Goal: Find specific page/section: Find specific page/section

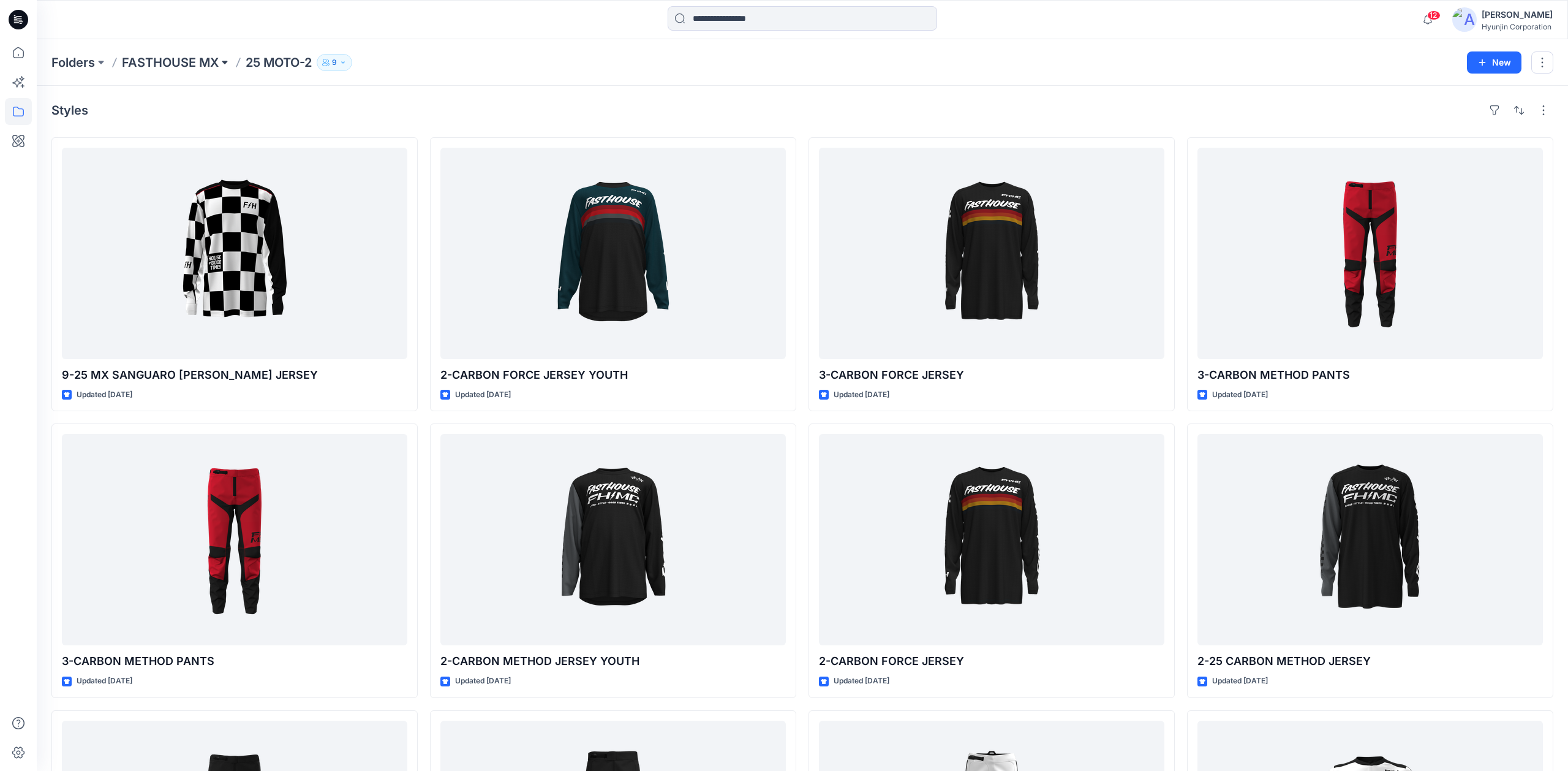
click at [222, 61] on button at bounding box center [225, 63] width 12 height 17
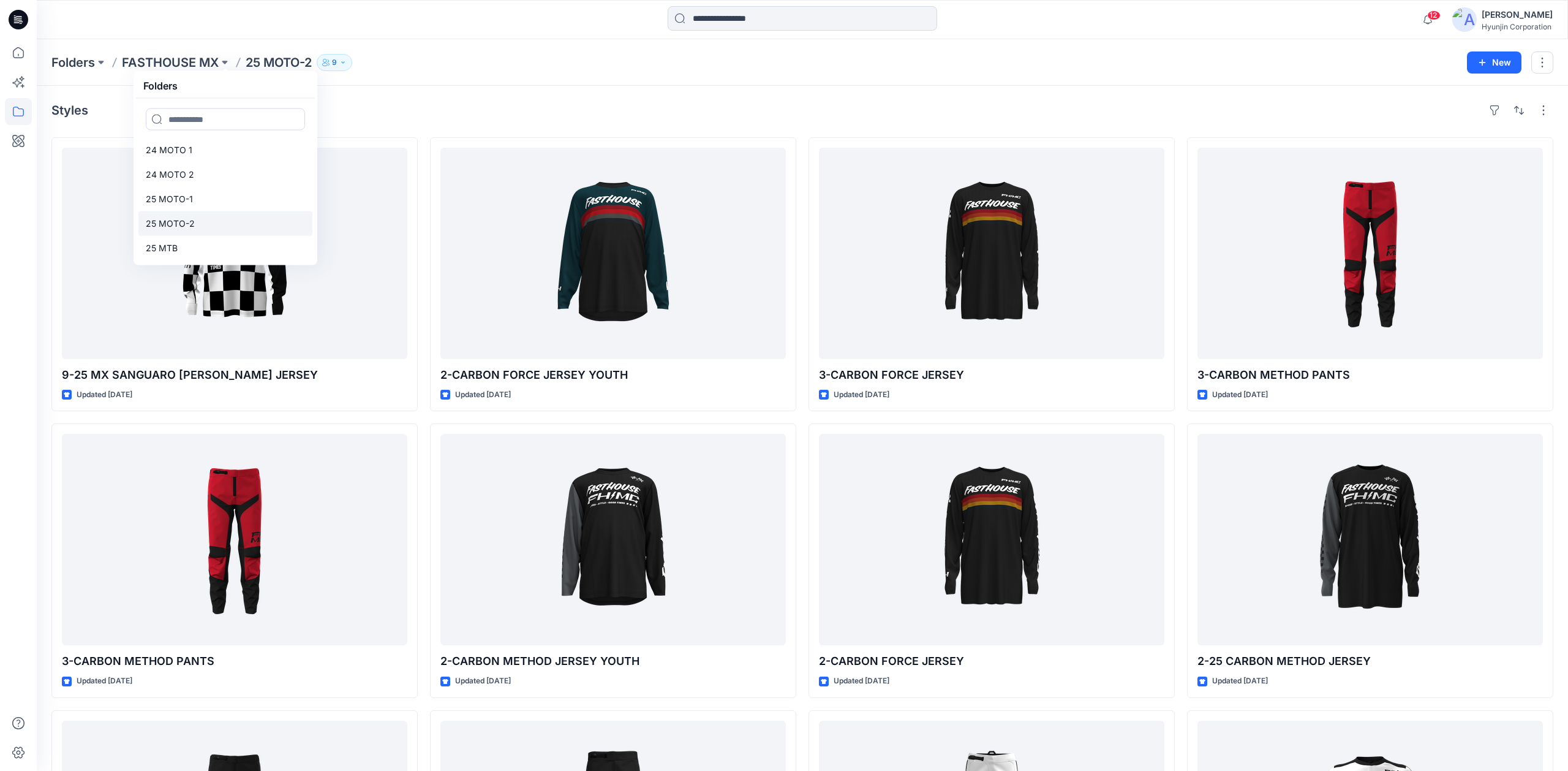
click at [184, 221] on p "25 MOTO-2" at bounding box center [170, 224] width 49 height 15
click at [185, 220] on p "25 MOTO-2" at bounding box center [170, 224] width 49 height 15
click at [179, 220] on p "25 MOTO-2" at bounding box center [170, 224] width 49 height 15
click at [180, 221] on p "25 MOTO-2" at bounding box center [170, 224] width 49 height 15
click at [180, 220] on p "25 MOTO-2" at bounding box center [170, 224] width 49 height 15
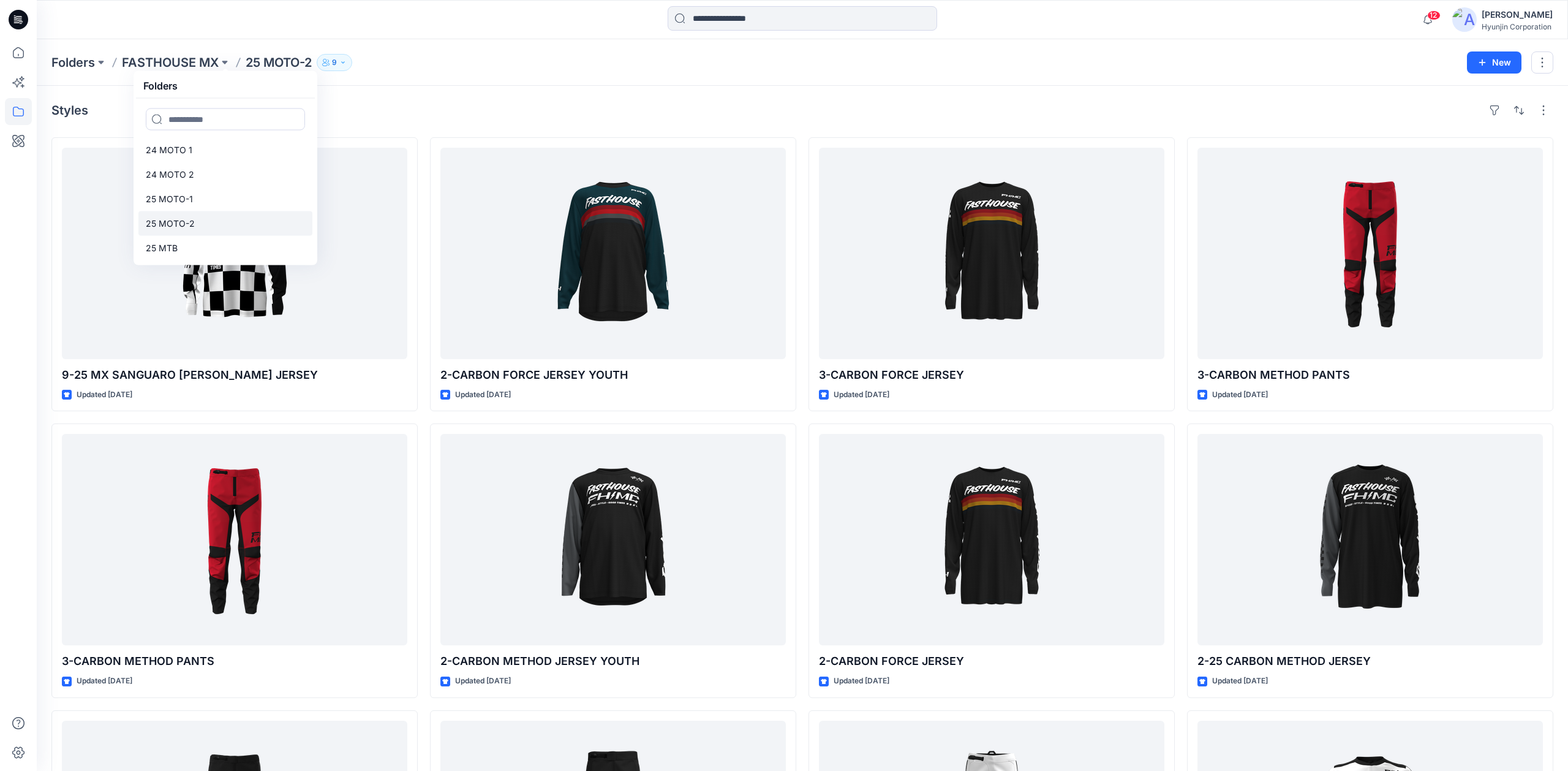
click at [180, 220] on p "25 MOTO-2" at bounding box center [170, 224] width 49 height 15
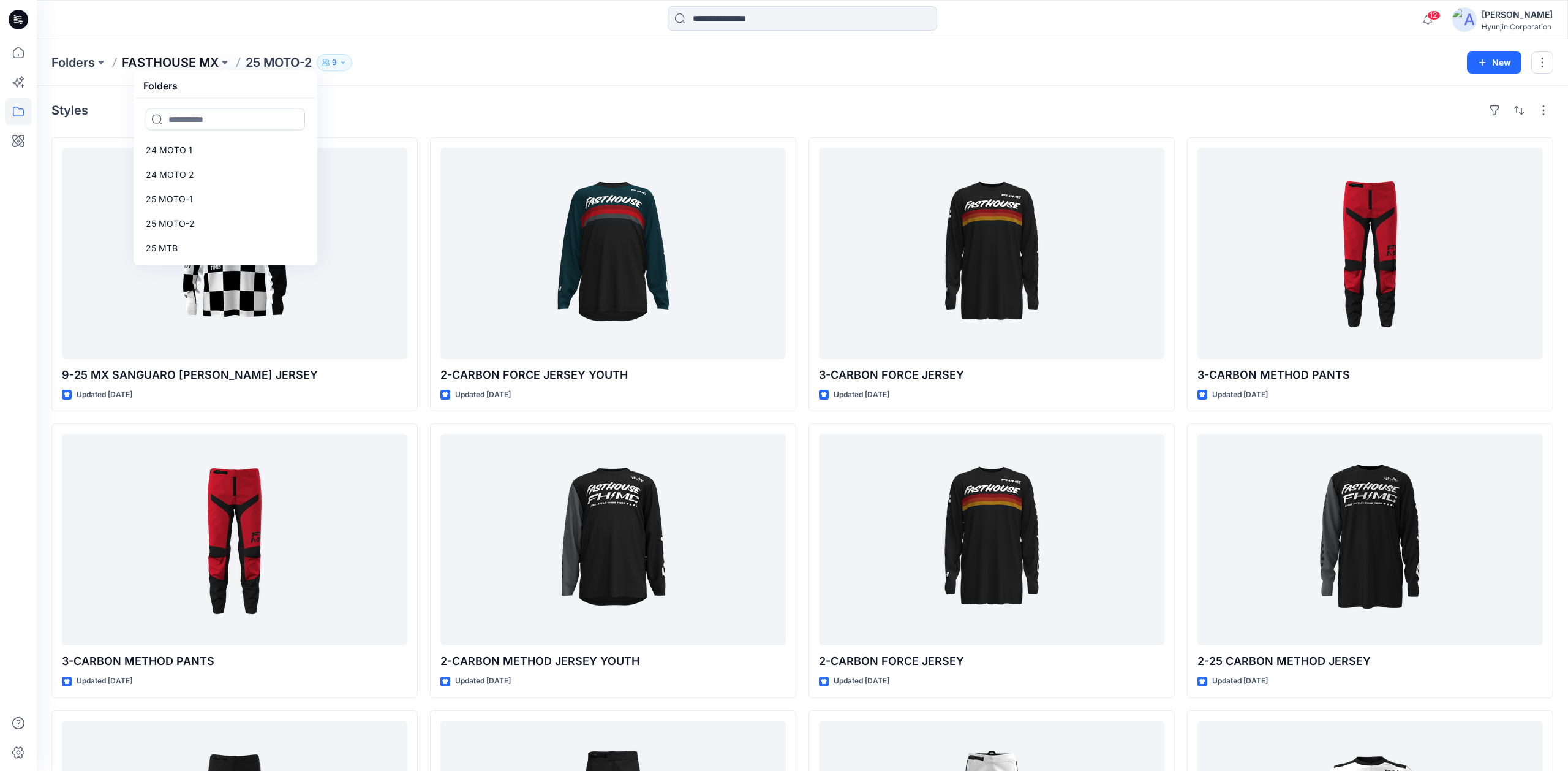
click at [194, 59] on p "FASTHOUSE MX" at bounding box center [170, 63] width 97 height 17
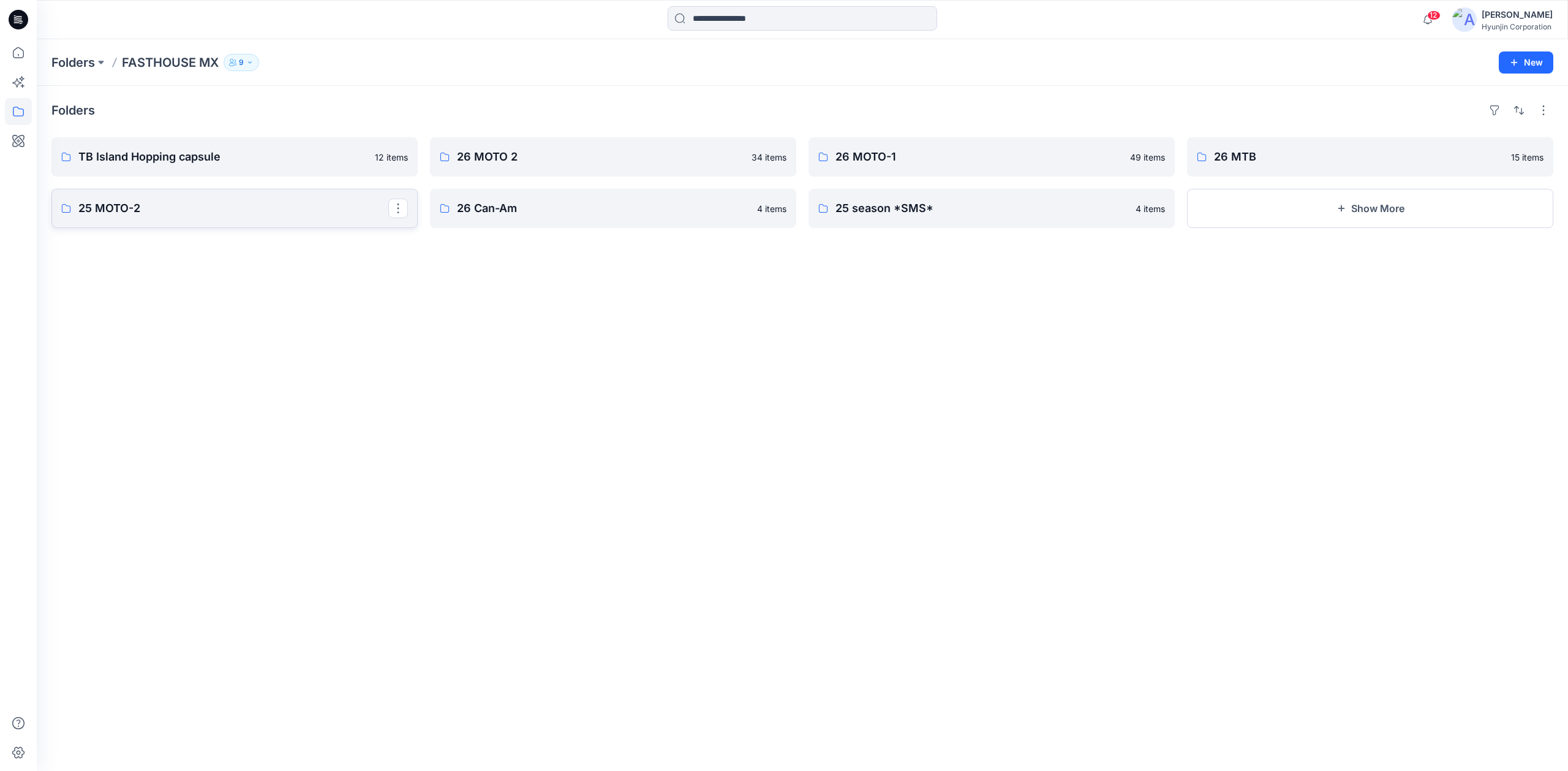
click at [246, 216] on p "25 MOTO-2" at bounding box center [233, 208] width 310 height 17
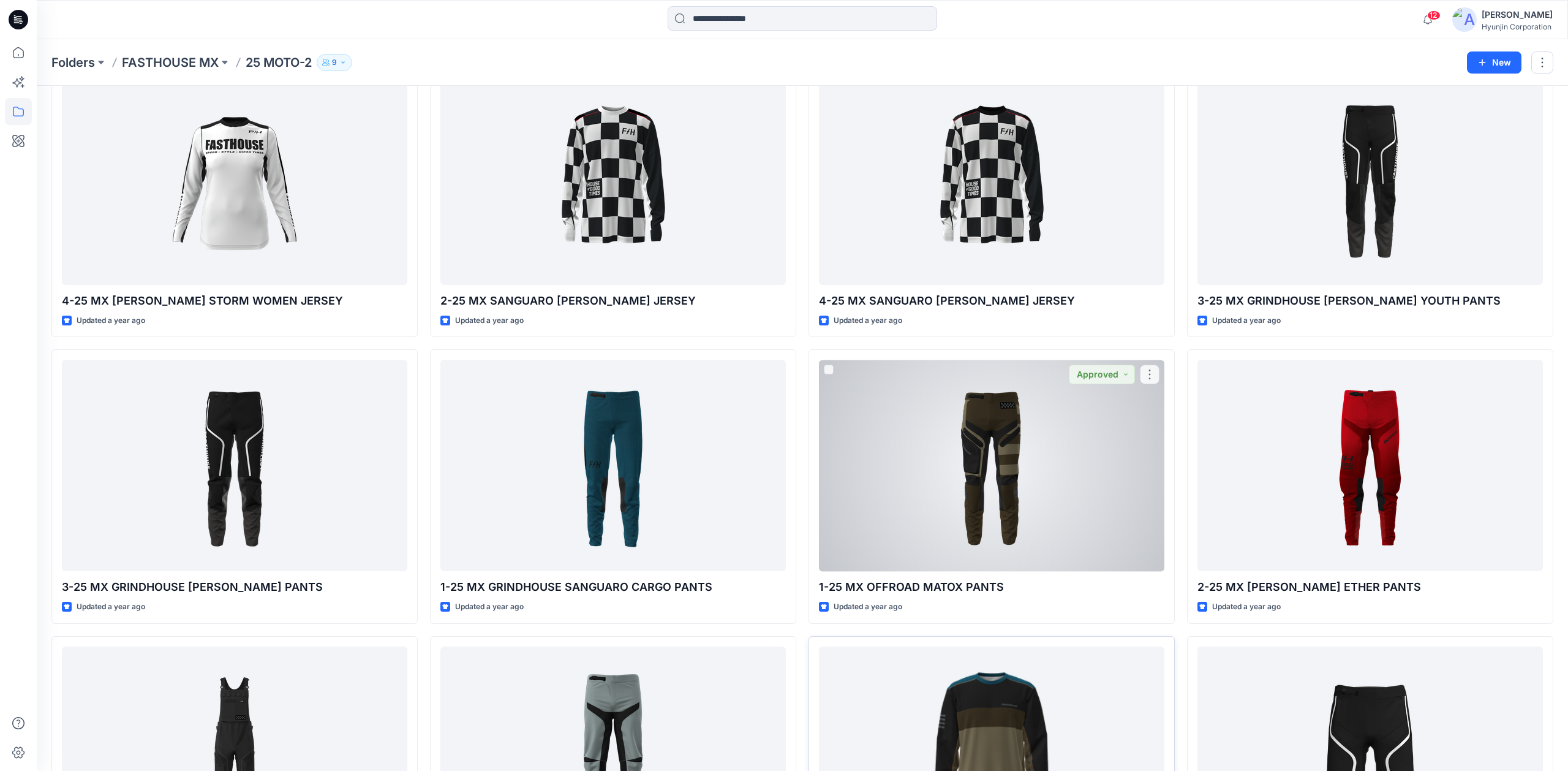
scroll to position [1990, 0]
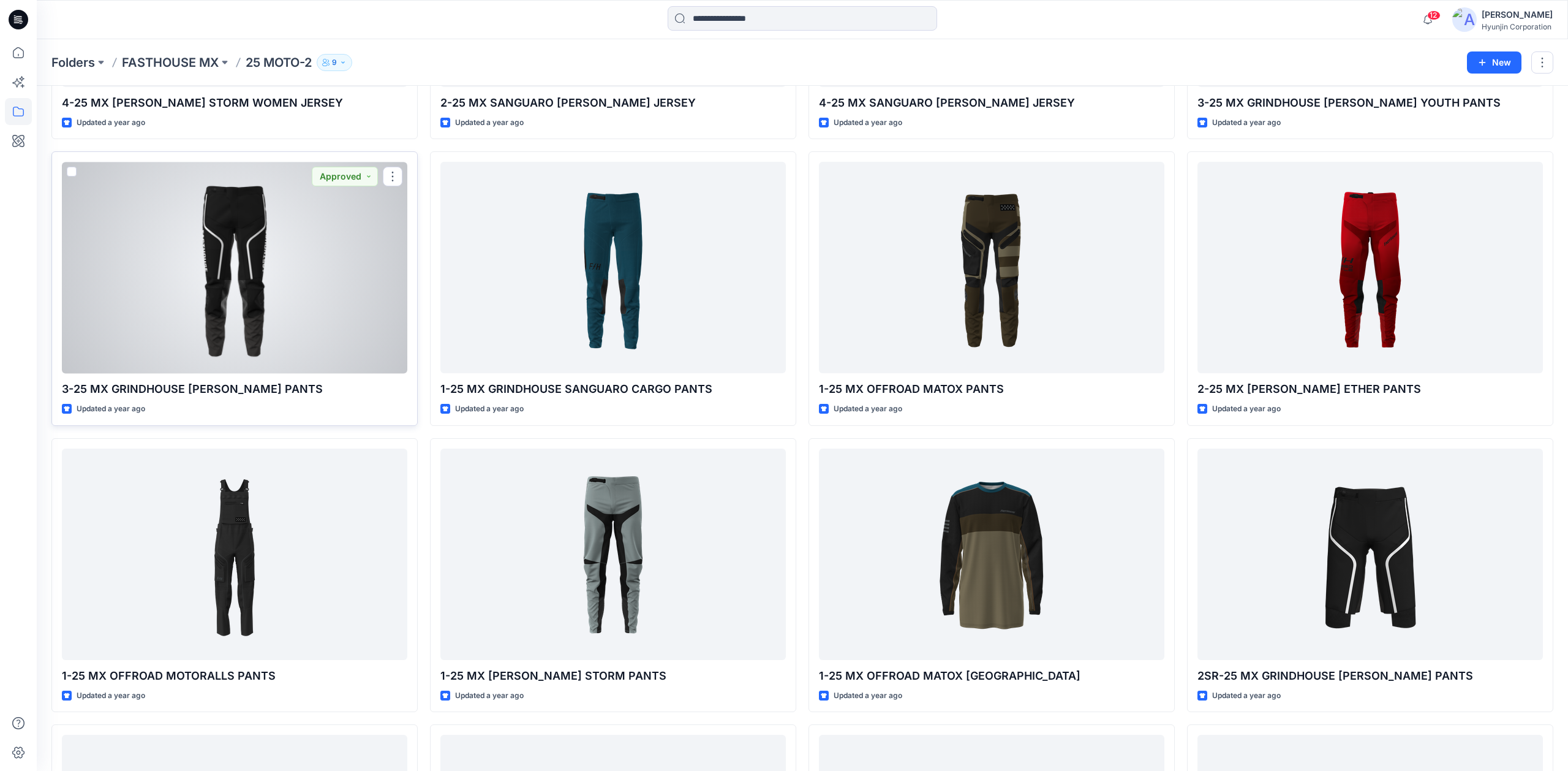
click at [283, 310] on div at bounding box center [235, 267] width 345 height 211
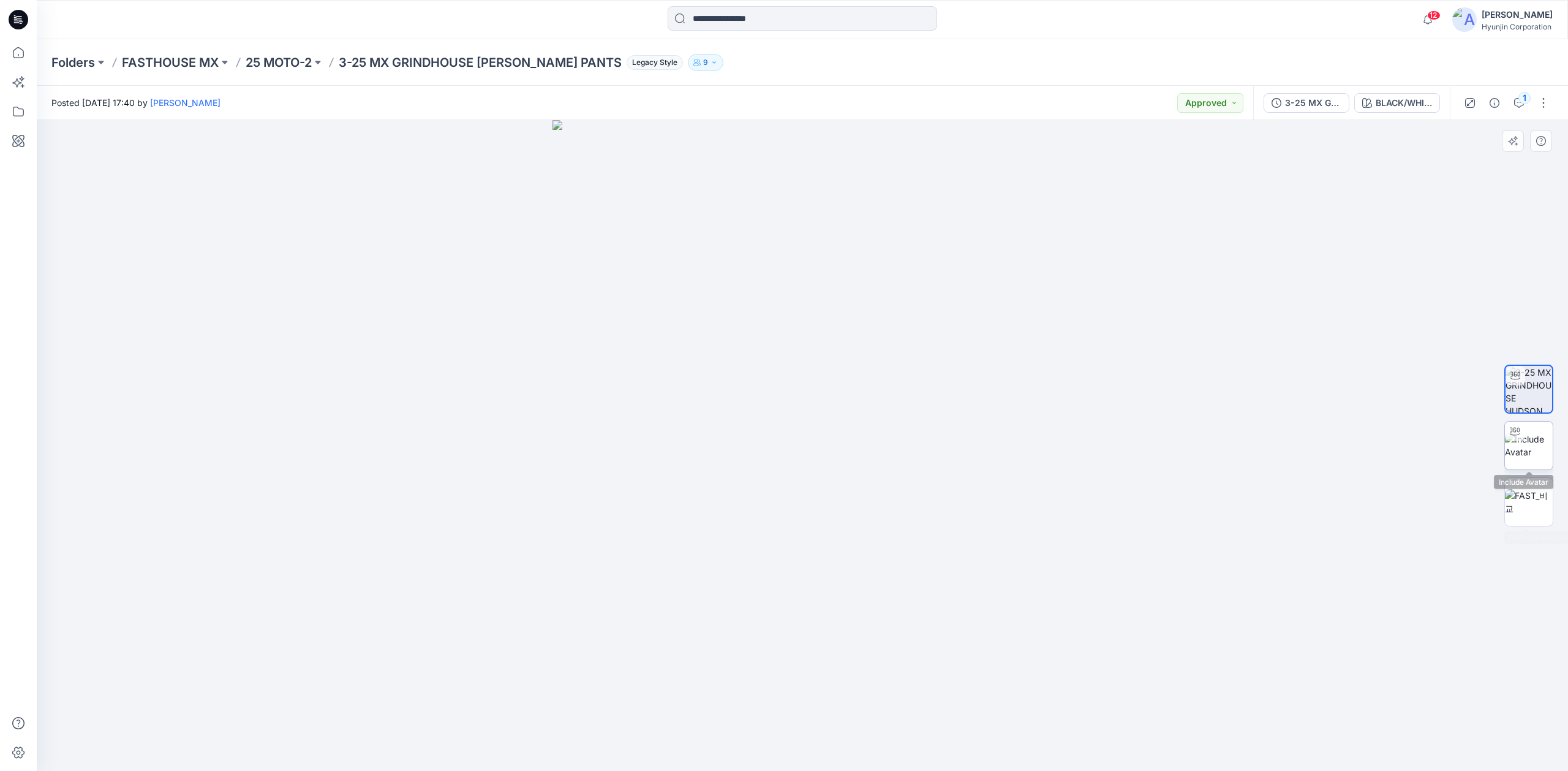
click at [1532, 445] on img at bounding box center [1529, 445] width 48 height 25
drag, startPoint x: 813, startPoint y: 435, endPoint x: 884, endPoint y: 431, distance: 71.1
click at [884, 431] on div at bounding box center [802, 445] width 1532 height 650
drag, startPoint x: 829, startPoint y: 422, endPoint x: 899, endPoint y: 424, distance: 70.0
click at [899, 424] on div at bounding box center [802, 445] width 1532 height 650
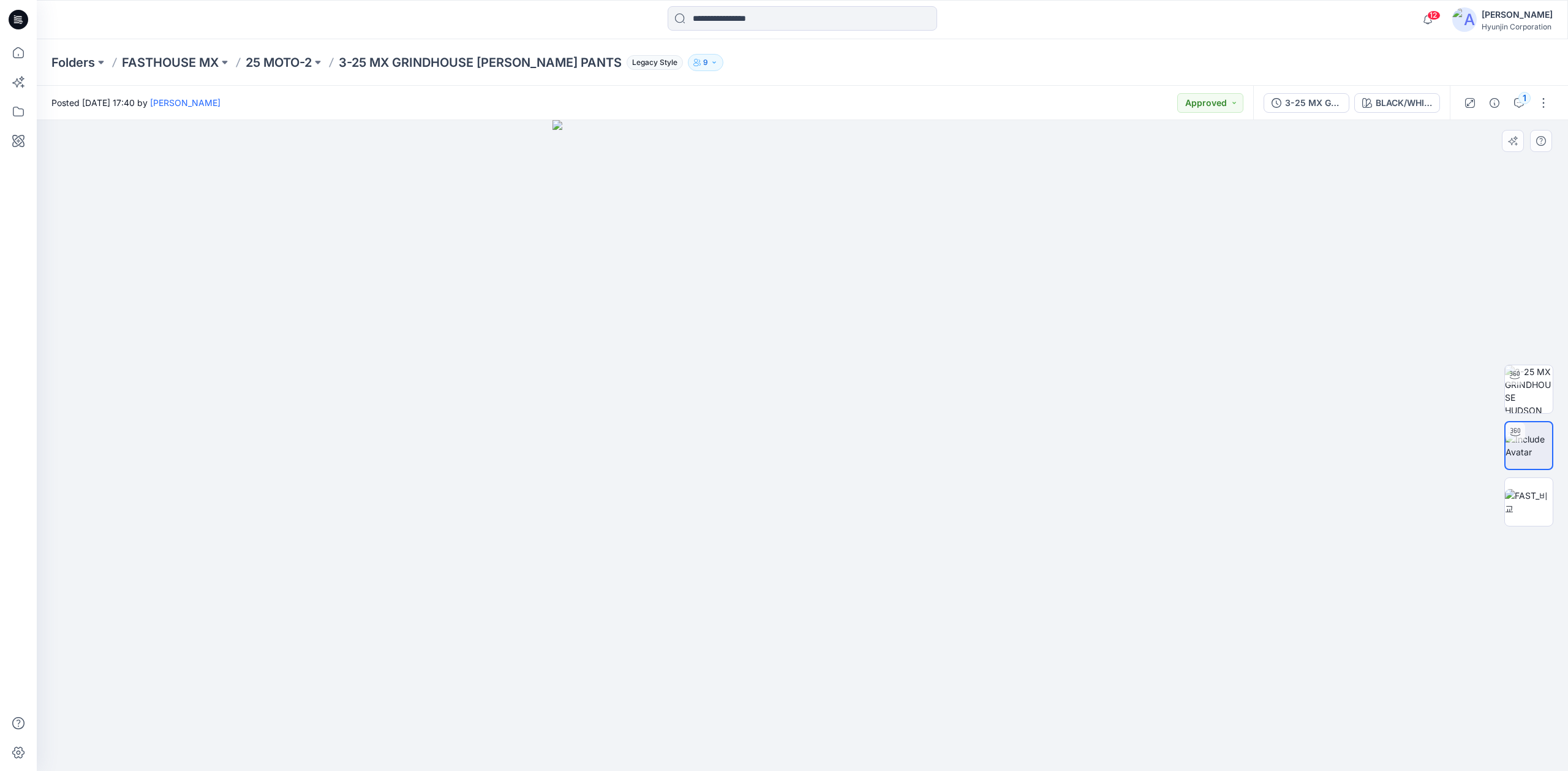
drag, startPoint x: 823, startPoint y: 475, endPoint x: 871, endPoint y: 475, distance: 48.0
click at [871, 475] on div at bounding box center [802, 445] width 1532 height 650
drag, startPoint x: 800, startPoint y: 470, endPoint x: 832, endPoint y: 476, distance: 32.6
click at [832, 476] on div at bounding box center [802, 445] width 1532 height 650
drag, startPoint x: 755, startPoint y: 403, endPoint x: 798, endPoint y: 408, distance: 43.3
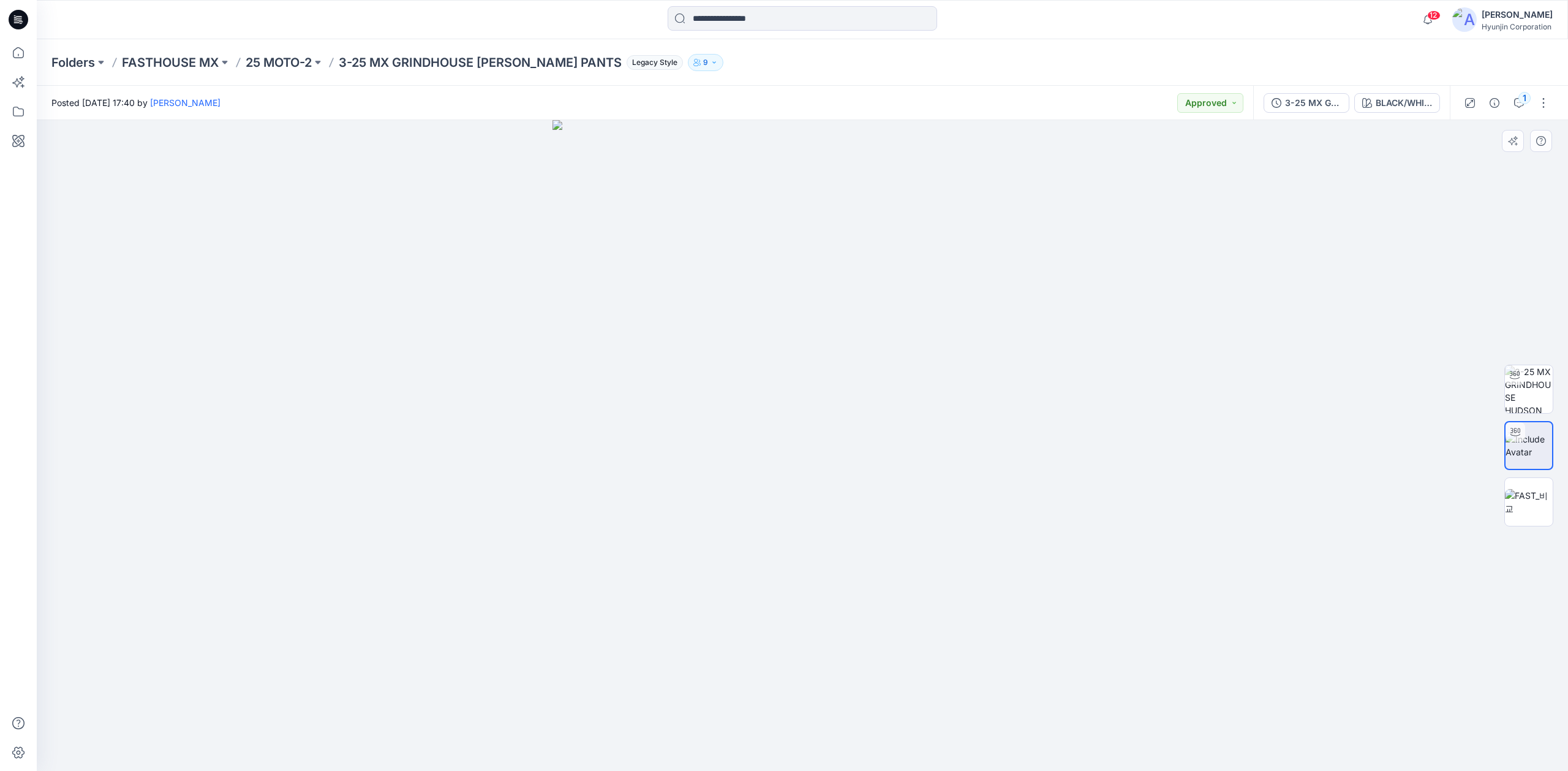
click at [798, 408] on div at bounding box center [802, 445] width 1532 height 650
drag, startPoint x: 791, startPoint y: 409, endPoint x: 902, endPoint y: 408, distance: 111.0
click at [902, 408] on div at bounding box center [802, 445] width 1532 height 650
drag, startPoint x: 794, startPoint y: 409, endPoint x: 744, endPoint y: 418, distance: 50.8
click at [744, 418] on div at bounding box center [802, 445] width 1532 height 650
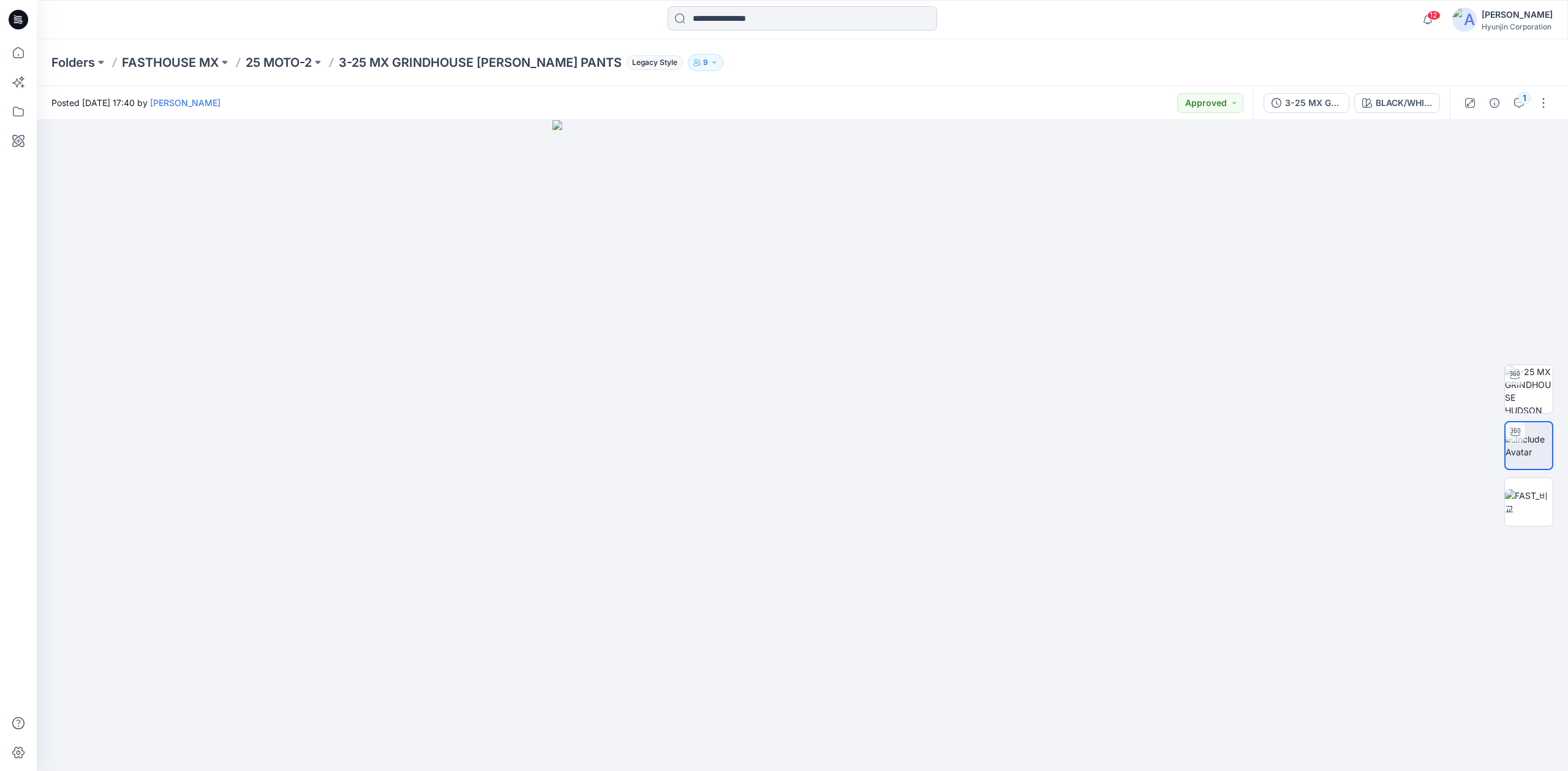
click at [739, 16] on input at bounding box center [803, 18] width 270 height 25
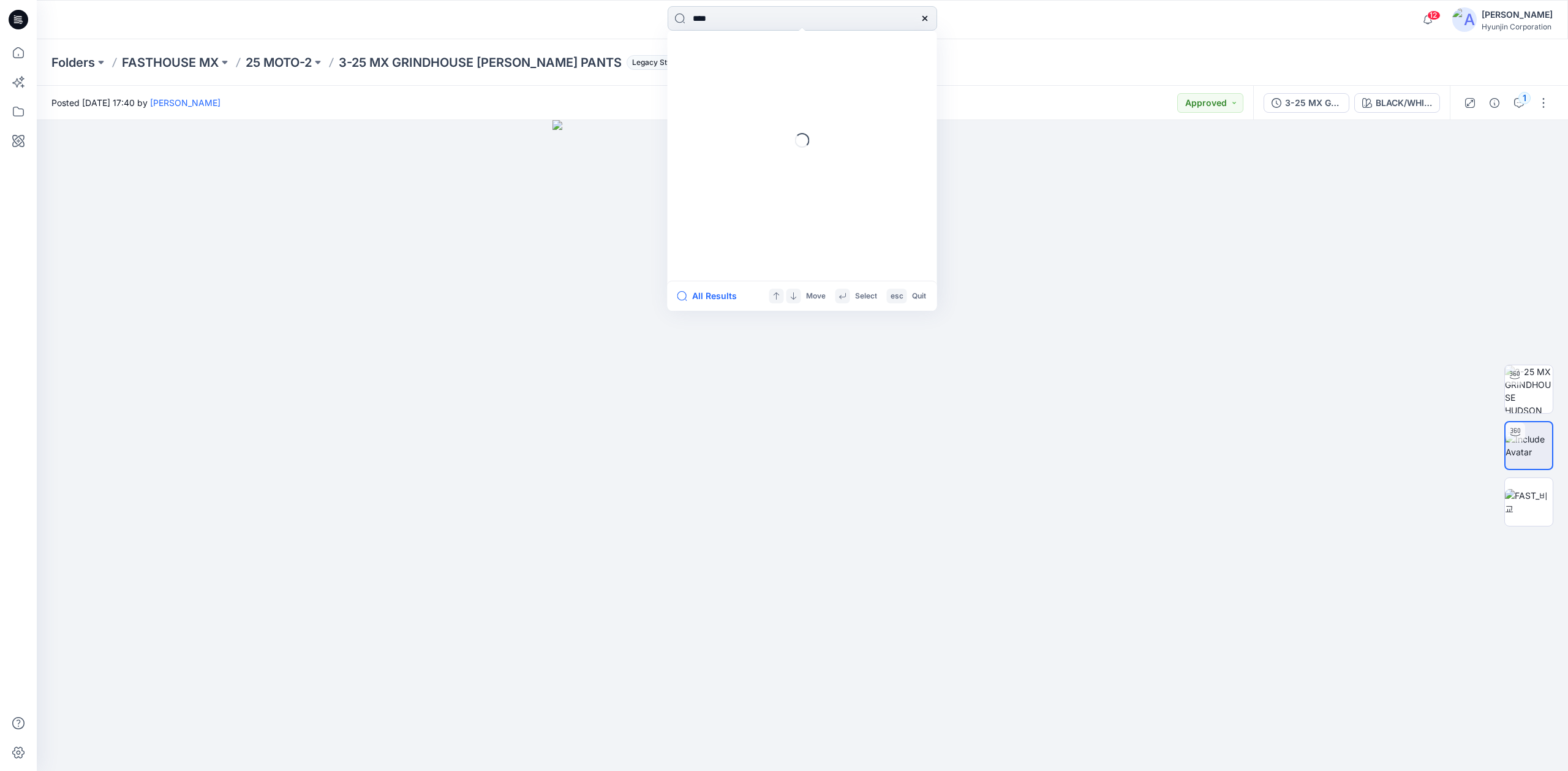
type input "*****"
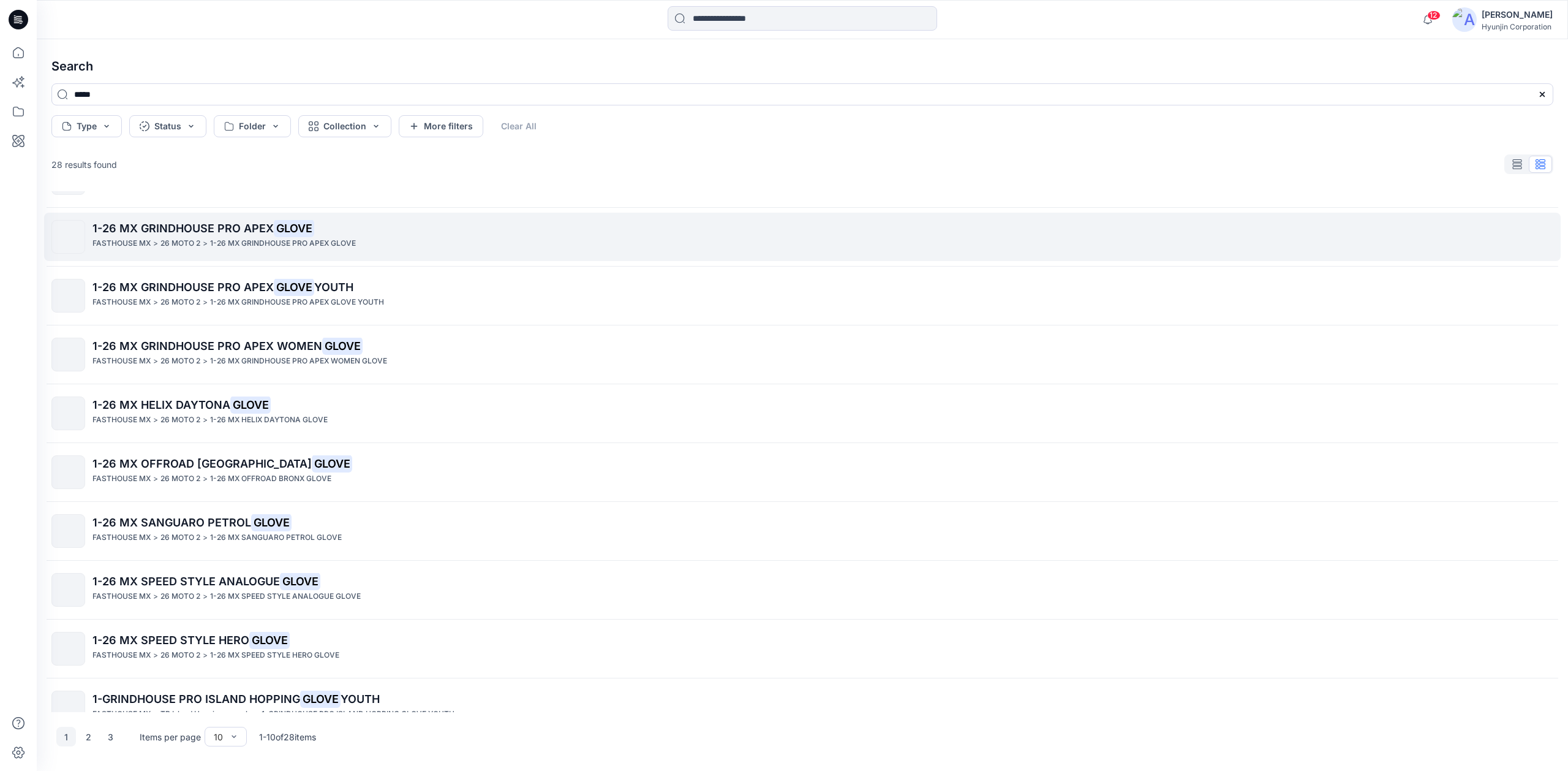
scroll to position [67, 0]
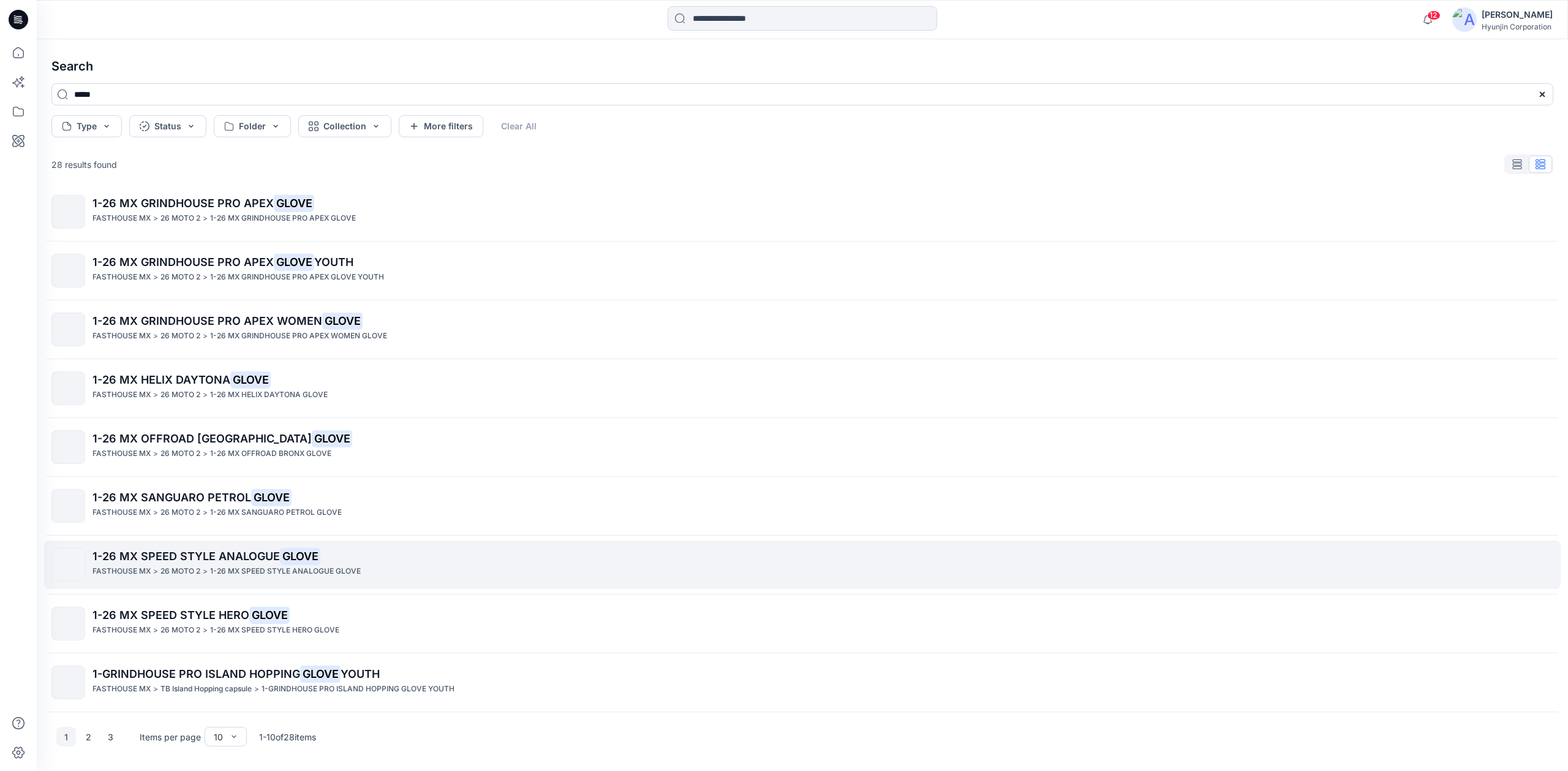
click at [381, 563] on p "1-26 MX SPEED STYLE ANALOGUE GLOVE" at bounding box center [822, 556] width 1460 height 17
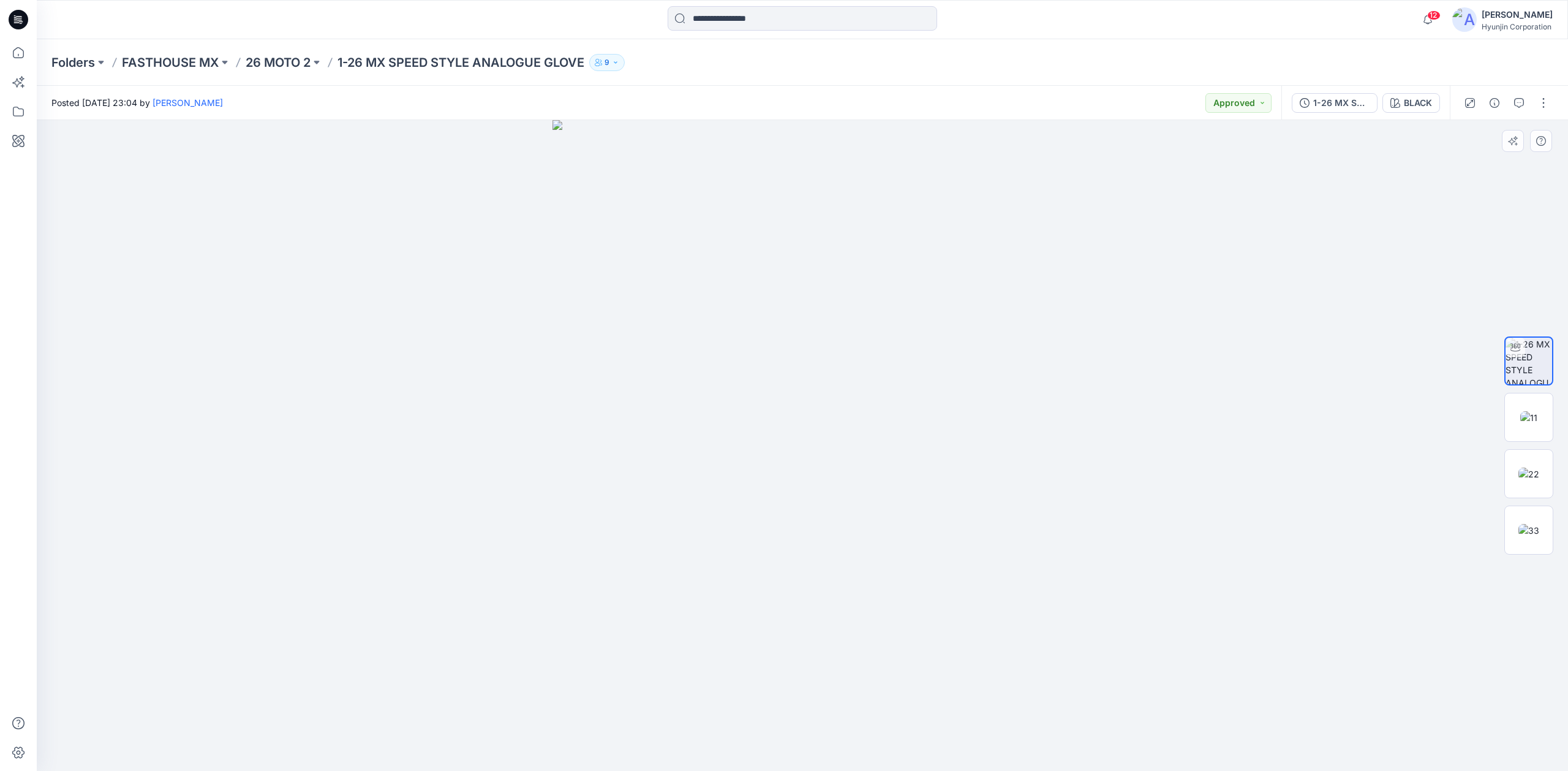
drag, startPoint x: 950, startPoint y: 487, endPoint x: 965, endPoint y: 511, distance: 28.3
click at [970, 511] on div at bounding box center [802, 445] width 1532 height 650
